Goal: Complete application form

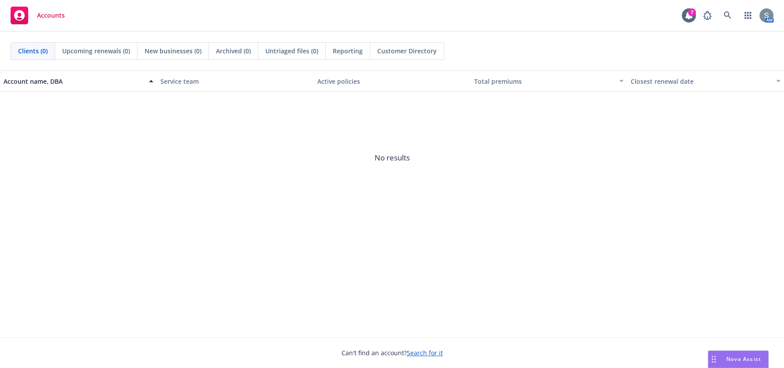
drag, startPoint x: 732, startPoint y: 359, endPoint x: 729, endPoint y: 355, distance: 5.1
click at [729, 355] on span "Nova Assist" at bounding box center [744, 358] width 35 height 7
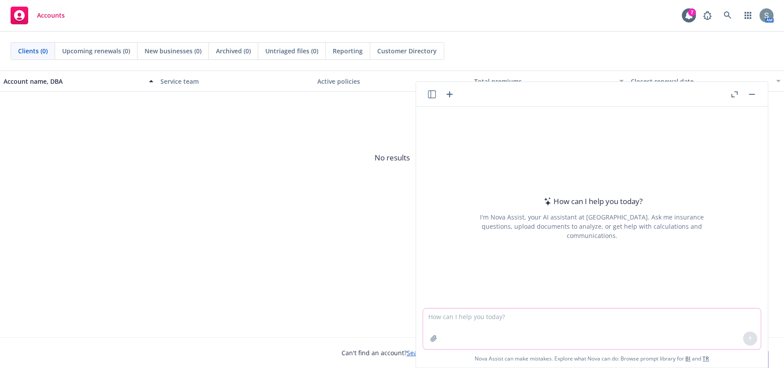
click at [590, 322] on textarea at bounding box center [592, 329] width 338 height 41
paste textarea
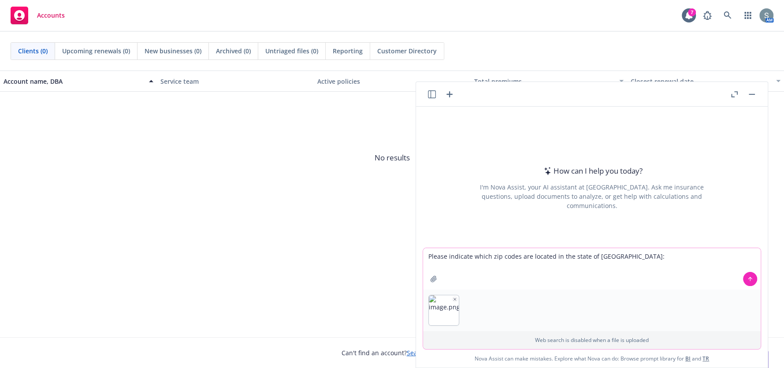
type textarea "Please indicate which zip codes are located in the state of [GEOGRAPHIC_DATA]:"
click at [750, 280] on icon at bounding box center [750, 279] width 6 height 6
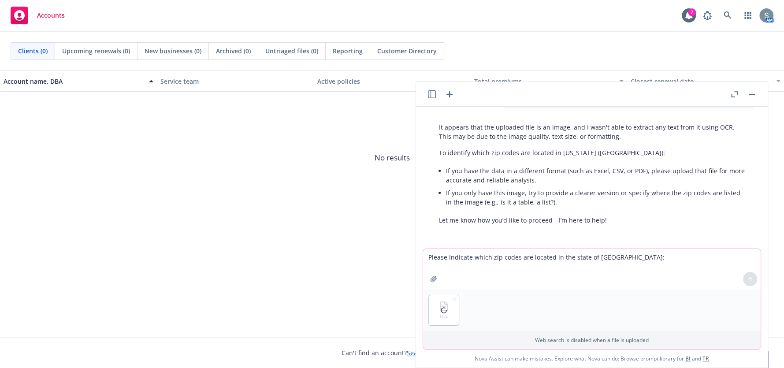
scroll to position [51, 0]
click at [568, 258] on textarea "Please indicate which zip codes are located in the state of [GEOGRAPHIC_DATA]:" at bounding box center [592, 269] width 338 height 41
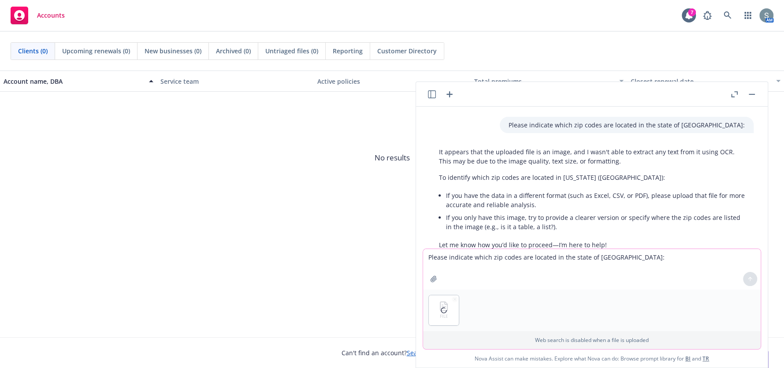
scroll to position [0, 0]
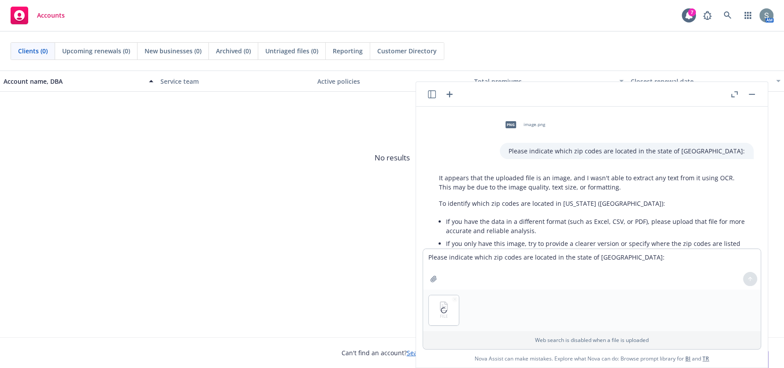
click at [593, 156] on div "Please indicate which zip codes are located in the state of [GEOGRAPHIC_DATA]:" at bounding box center [627, 151] width 254 height 16
click at [592, 149] on p "Please indicate which zip codes are located in the state of [GEOGRAPHIC_DATA]:" at bounding box center [627, 150] width 236 height 9
copy p "Please indicate which zip codes are located in the state of [GEOGRAPHIC_DATA]:"
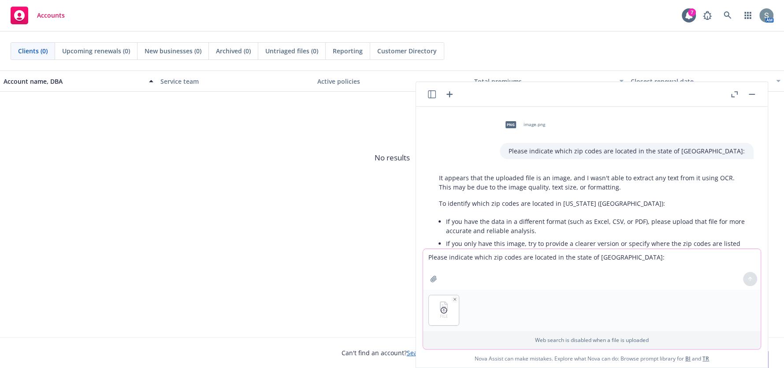
click at [483, 265] on textarea "Please indicate which zip codes are located in the state of [GEOGRAPHIC_DATA]:" at bounding box center [592, 269] width 338 height 41
paste textarea "Please indicate which zip codes are located in the state of [GEOGRAPHIC_DATA]:"
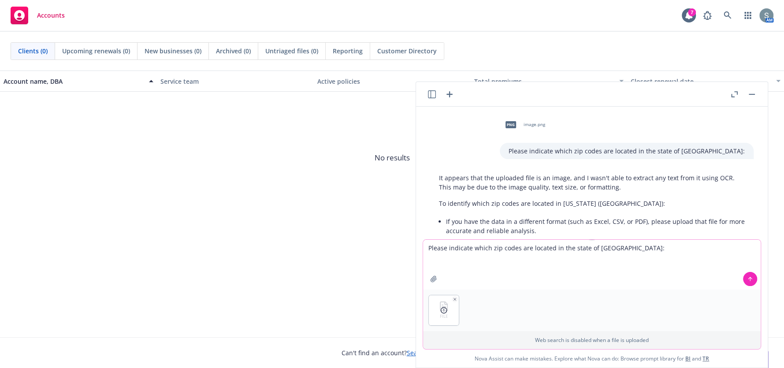
type textarea "Please indicate which zip codes are located in the state of [GEOGRAPHIC_DATA]:"
drag, startPoint x: 751, startPoint y: 284, endPoint x: 505, endPoint y: 304, distance: 246.8
click at [525, 313] on div "Please indicate which zip codes are located in the state of [GEOGRAPHIC_DATA]: …" at bounding box center [592, 294] width 339 height 110
click at [453, 300] on icon "button" at bounding box center [455, 299] width 4 height 4
click at [441, 311] on icon at bounding box center [444, 310] width 7 height 7
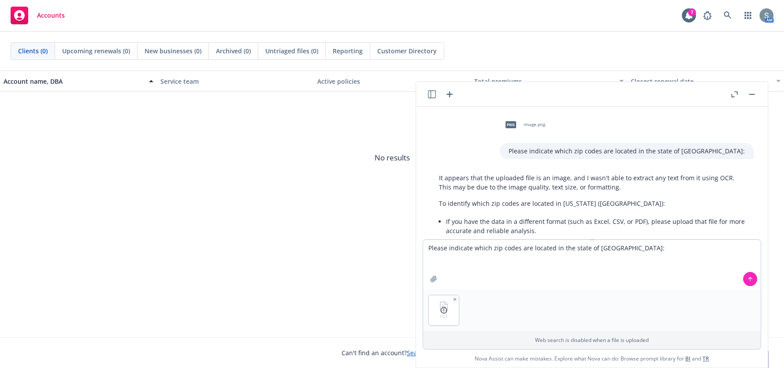
click at [441, 311] on icon at bounding box center [444, 310] width 7 height 7
click at [747, 280] on icon at bounding box center [750, 279] width 6 height 6
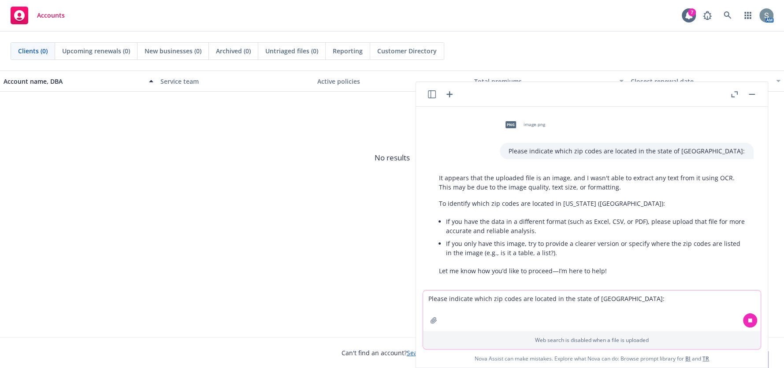
scroll to position [51, 0]
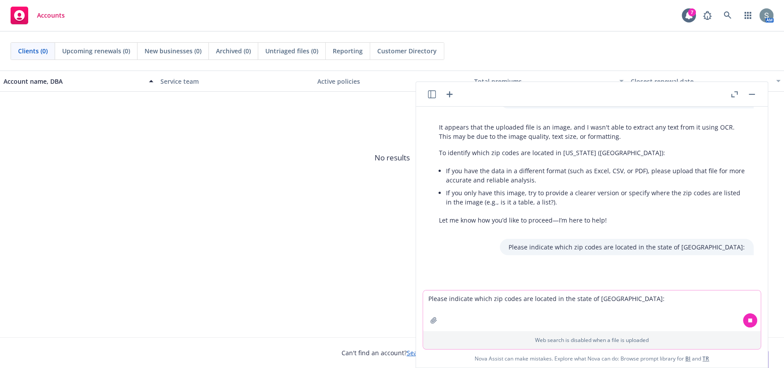
click at [483, 304] on textarea "Please indicate which zip codes are located in the state of [GEOGRAPHIC_DATA]:" at bounding box center [592, 311] width 338 height 41
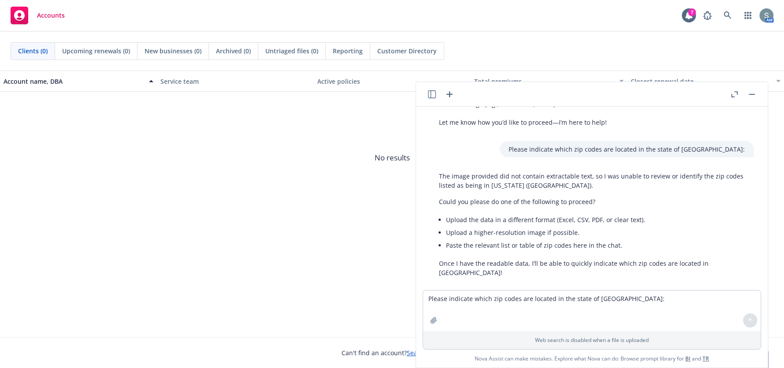
scroll to position [151, 0]
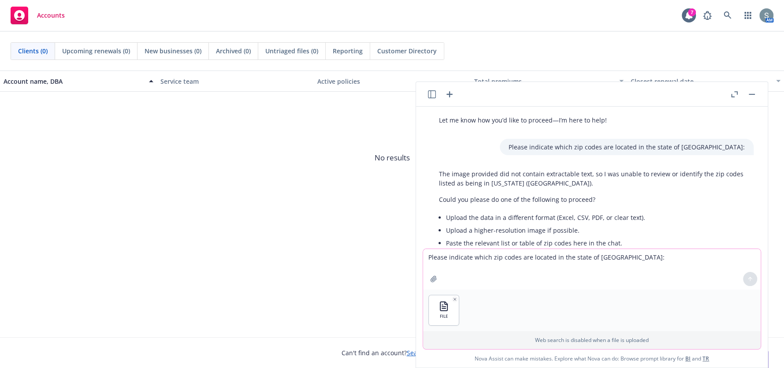
click at [684, 268] on textarea "Please indicate which zip codes are located in the state of [GEOGRAPHIC_DATA]:" at bounding box center [592, 269] width 338 height 41
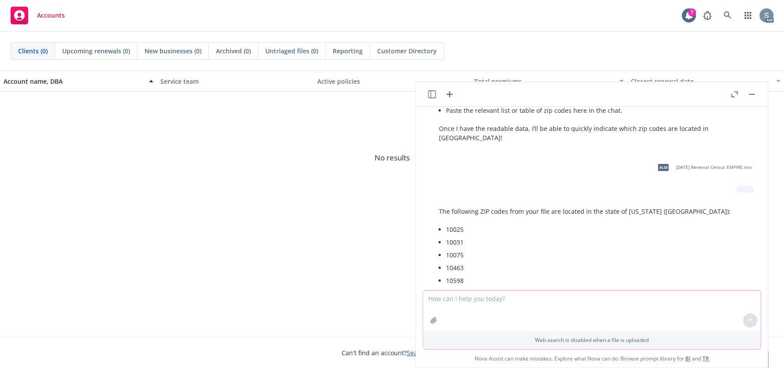
scroll to position [372, 0]
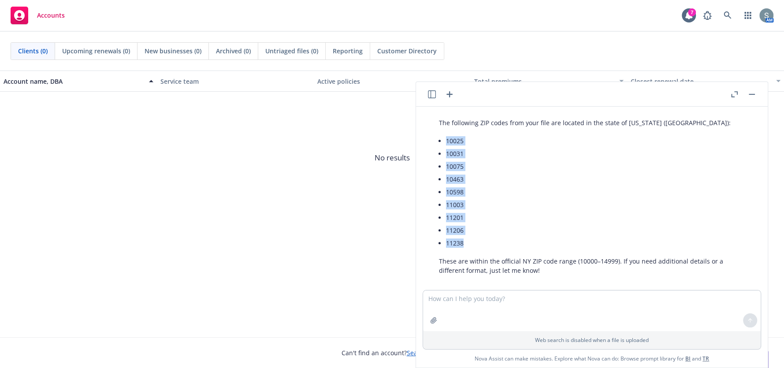
drag, startPoint x: 468, startPoint y: 233, endPoint x: 447, endPoint y: 134, distance: 101.5
click at [447, 134] on ul "10025 10031 10075 10463 10598 11003 11201 11206 11238" at bounding box center [595, 191] width 299 height 115
click at [655, 307] on textarea at bounding box center [592, 311] width 338 height 41
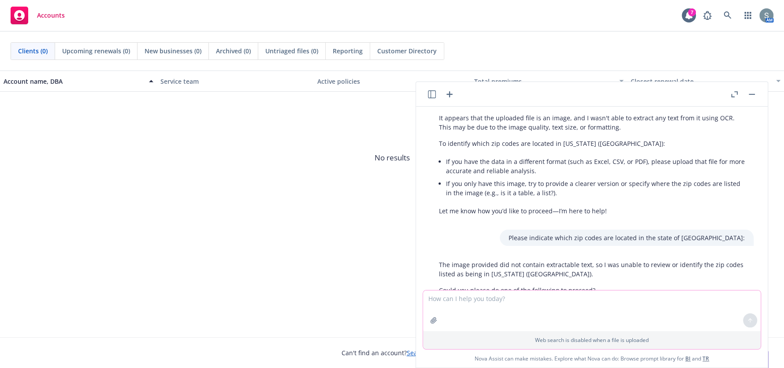
scroll to position [19, 0]
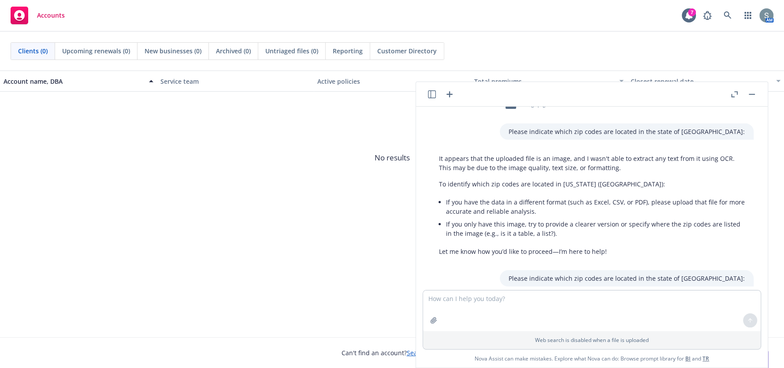
click at [620, 278] on p "Please indicate which zip codes are located in the state of [GEOGRAPHIC_DATA]:" at bounding box center [627, 278] width 236 height 9
click at [621, 278] on p "Please indicate which zip codes are located in the state of [GEOGRAPHIC_DATA]:" at bounding box center [627, 278] width 236 height 9
copy p "Please indicate which zip codes are located in the state of [GEOGRAPHIC_DATA]:"
click at [529, 310] on textarea at bounding box center [592, 311] width 338 height 41
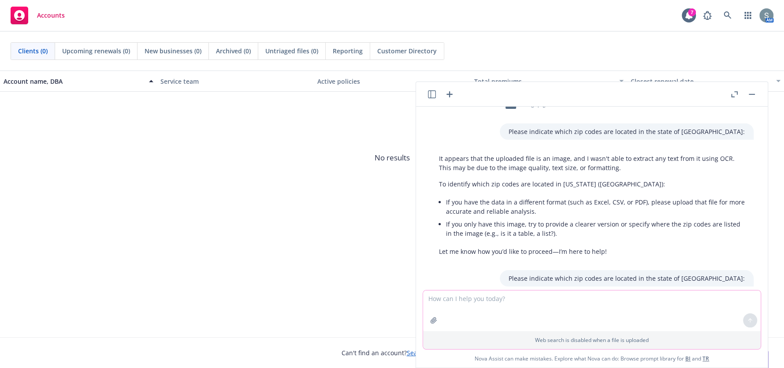
paste textarea "Please indicate which zip codes are located in the state of [GEOGRAPHIC_DATA]:"
type textarea "Please indicate which zip codes are located in the state of [GEOGRAPHIC_DATA]:"
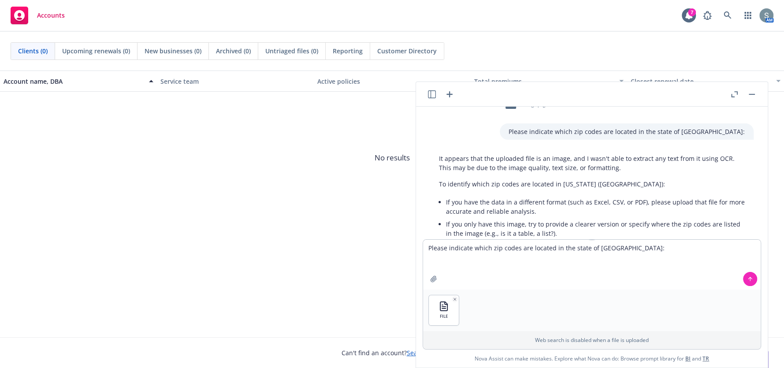
click at [749, 278] on icon at bounding box center [751, 278] width 4 height 2
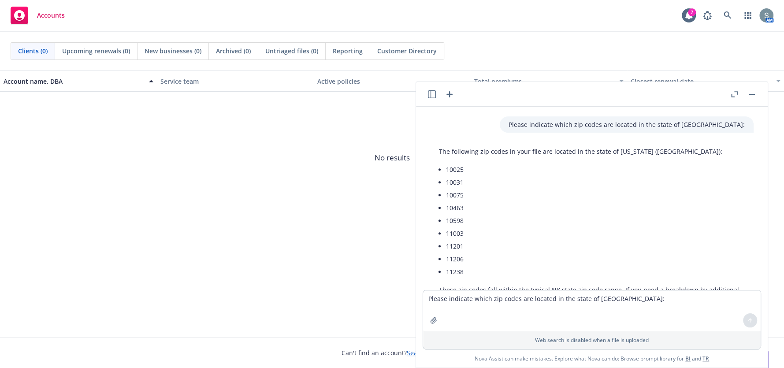
scroll to position [603, 0]
